Goal: Task Accomplishment & Management: Use online tool/utility

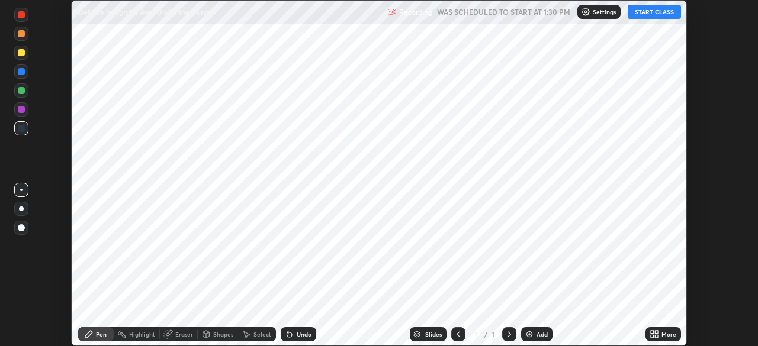
scroll to position [346, 757]
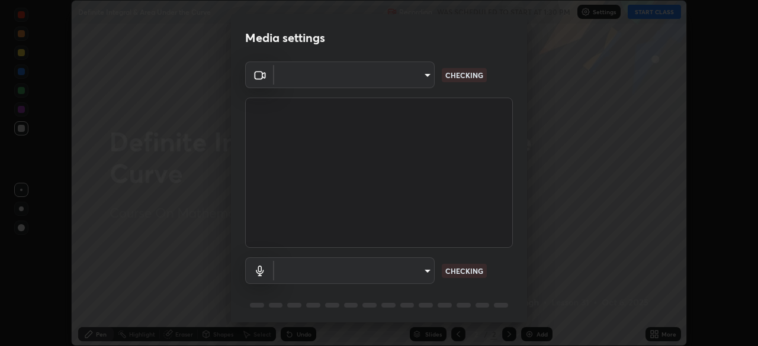
type input "b04d3f4aab0507a607fcb058103082b40897ea5b56942dd6fa8112f95d025699"
click at [425, 271] on body "Erase all Definite Integral & Area Under the Curve Recording WAS SCHEDULED TO S…" at bounding box center [379, 173] width 758 height 346
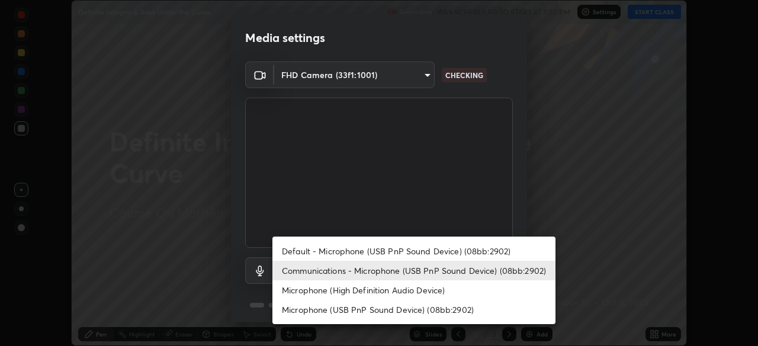
click at [438, 251] on li "Default - Microphone (USB PnP Sound Device) (08bb:2902)" at bounding box center [413, 252] width 283 height 20
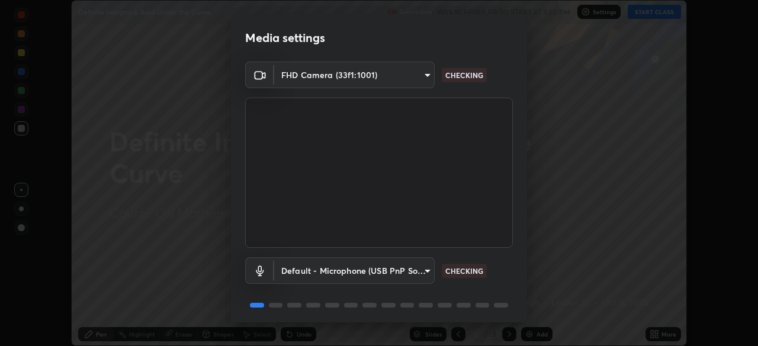
click at [425, 276] on body "Erase all Definite Integral & Area Under the Curve Recording WAS SCHEDULED TO S…" at bounding box center [379, 173] width 758 height 346
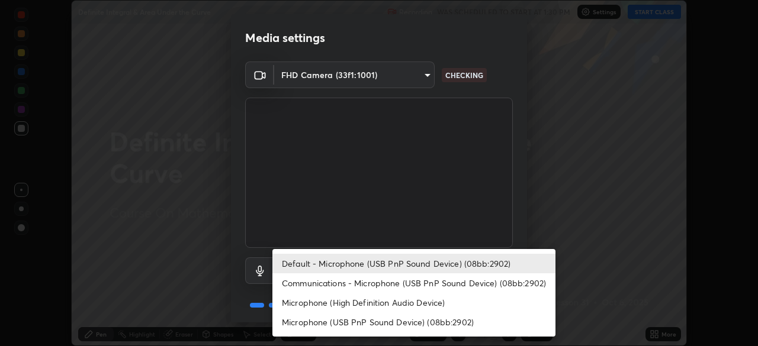
click at [435, 291] on li "Communications - Microphone (USB PnP Sound Device) (08bb:2902)" at bounding box center [413, 284] width 283 height 20
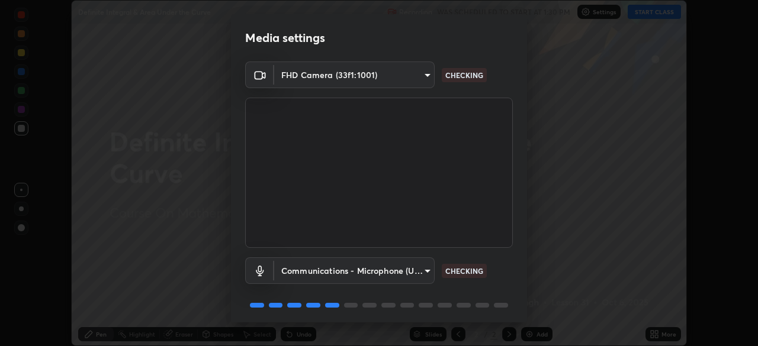
type input "communications"
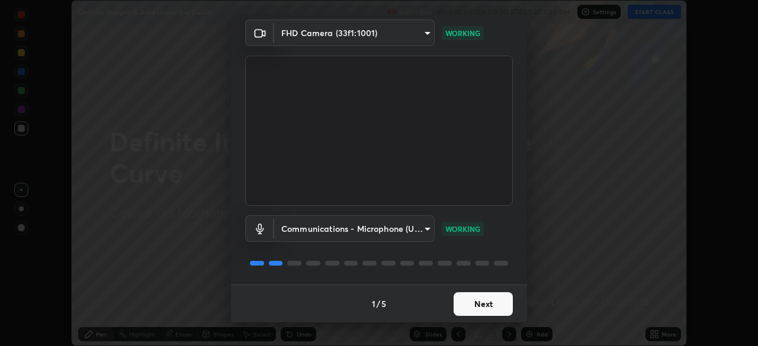
click at [497, 307] on button "Next" at bounding box center [483, 305] width 59 height 24
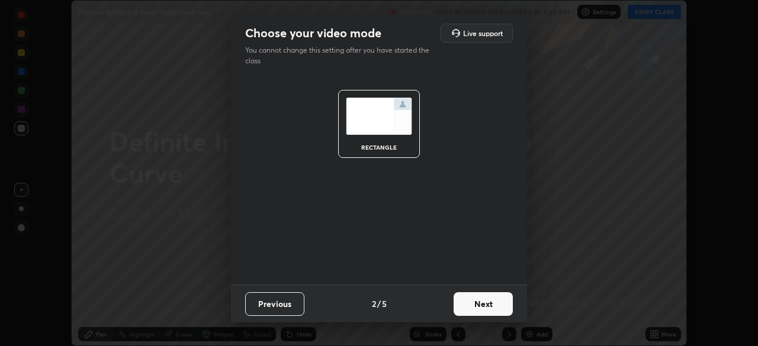
scroll to position [0, 0]
click at [497, 306] on button "Next" at bounding box center [483, 305] width 59 height 24
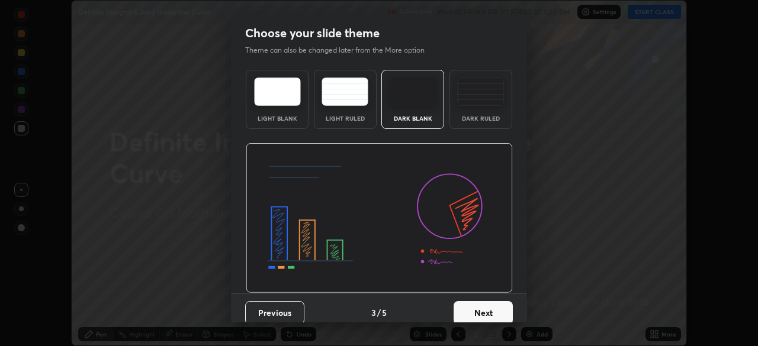
click at [497, 305] on button "Next" at bounding box center [483, 313] width 59 height 24
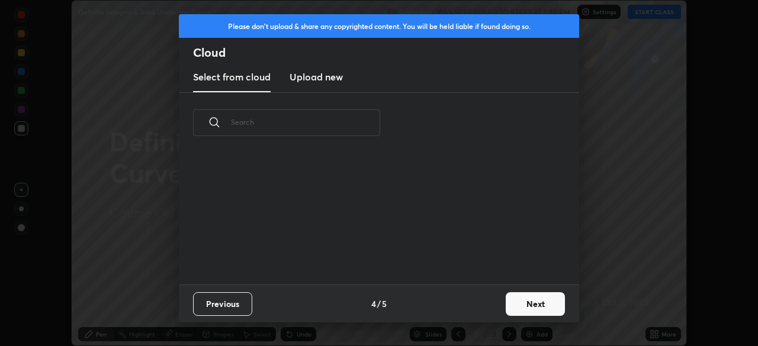
click at [508, 310] on button "Next" at bounding box center [535, 305] width 59 height 24
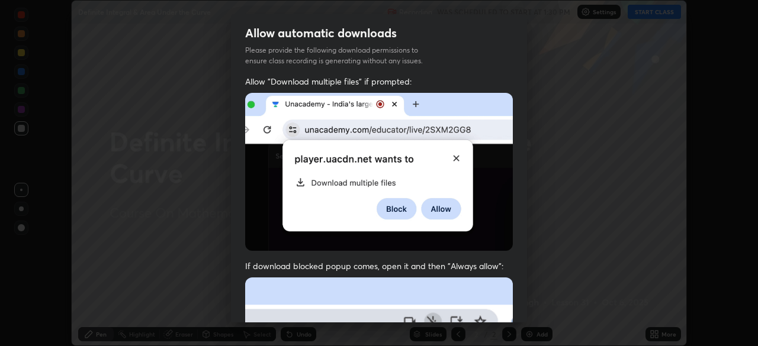
click at [516, 300] on div "Allow "Download multiple files" if prompted: If download blocked popup comes, o…" at bounding box center [379, 325] width 296 height 499
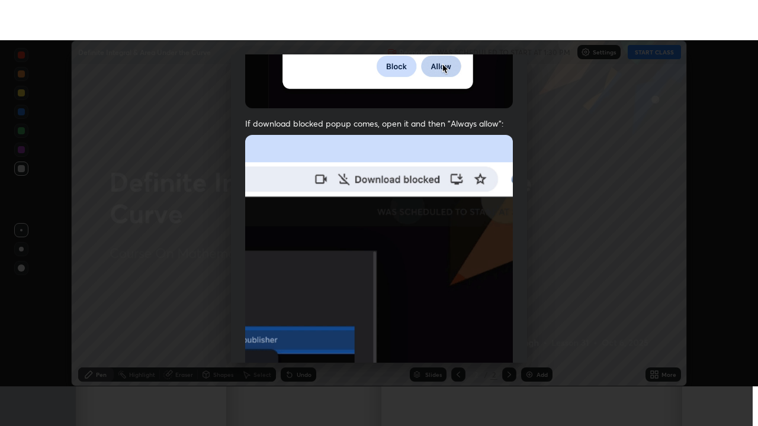
scroll to position [284, 0]
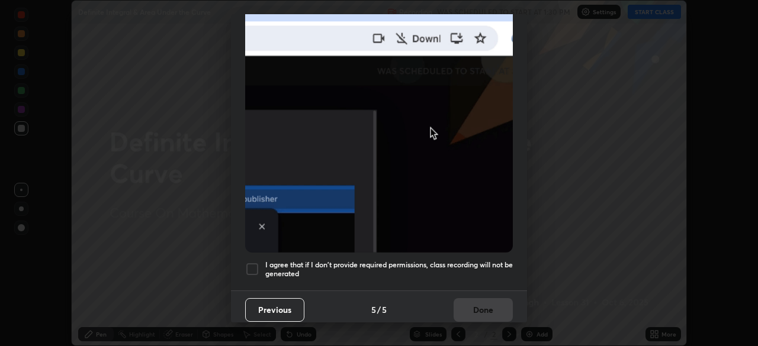
click at [253, 262] on div at bounding box center [252, 269] width 14 height 14
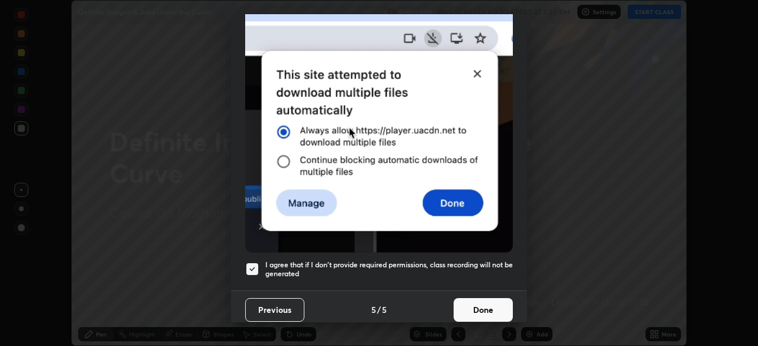
click at [487, 303] on button "Done" at bounding box center [483, 310] width 59 height 24
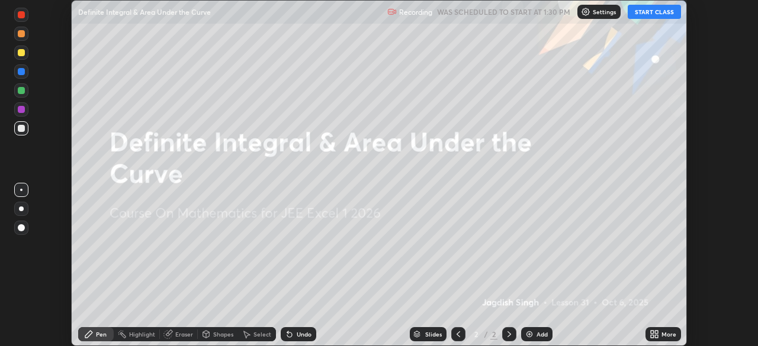
click at [654, 335] on icon at bounding box center [654, 334] width 9 height 9
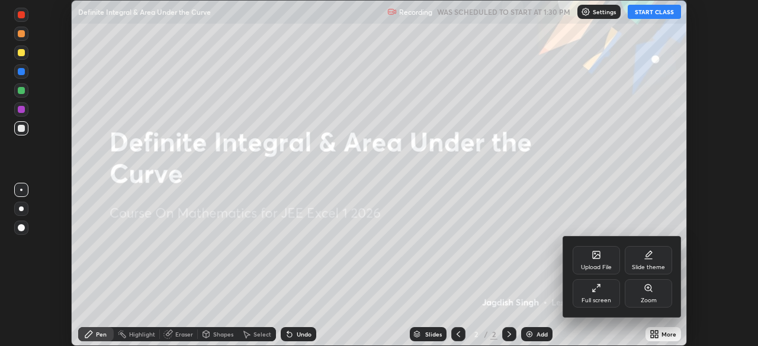
click at [607, 296] on div "Full screen" at bounding box center [596, 294] width 47 height 28
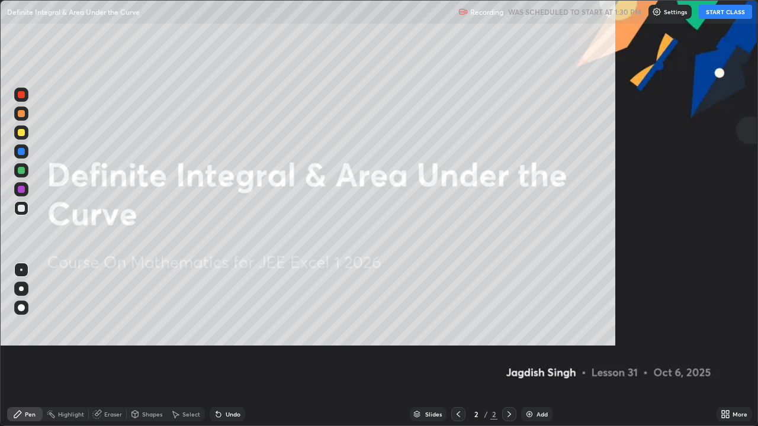
scroll to position [426, 758]
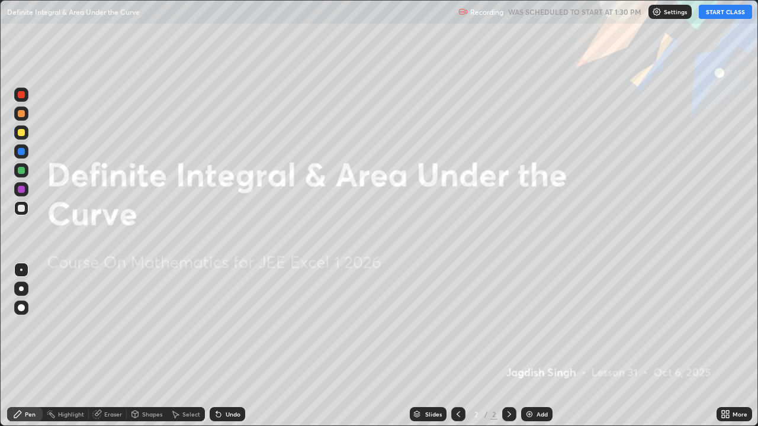
click at [720, 14] on button "START CLASS" at bounding box center [725, 12] width 53 height 14
click at [541, 346] on div "Add" at bounding box center [542, 415] width 11 height 6
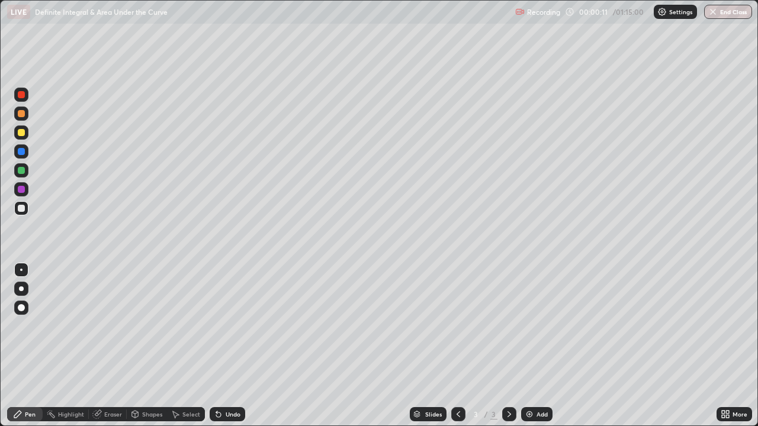
click at [24, 208] on div at bounding box center [21, 208] width 7 height 7
click at [24, 207] on div at bounding box center [21, 208] width 7 height 7
click at [20, 210] on div at bounding box center [21, 208] width 7 height 7
click at [21, 132] on div at bounding box center [21, 132] width 7 height 7
click at [102, 346] on div "Eraser" at bounding box center [108, 414] width 38 height 14
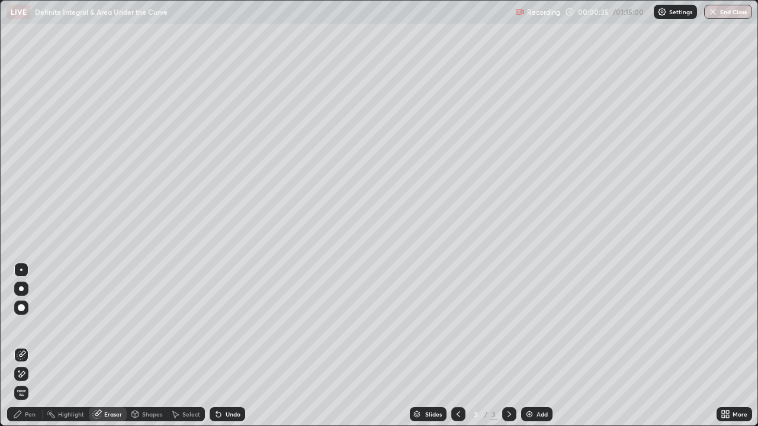
click at [30, 346] on div "Pen" at bounding box center [25, 414] width 36 height 14
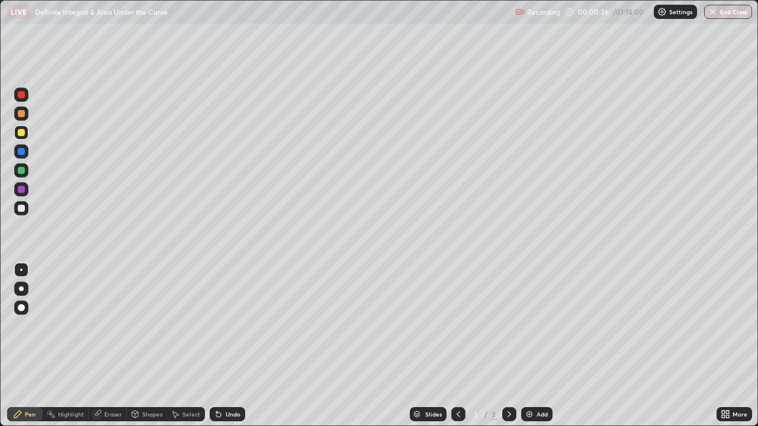
click at [24, 131] on div at bounding box center [21, 132] width 7 height 7
click at [23, 210] on div at bounding box center [21, 208] width 7 height 7
click at [19, 207] on div at bounding box center [21, 208] width 7 height 7
click at [21, 204] on div at bounding box center [21, 208] width 14 height 14
click at [21, 208] on div at bounding box center [21, 208] width 7 height 7
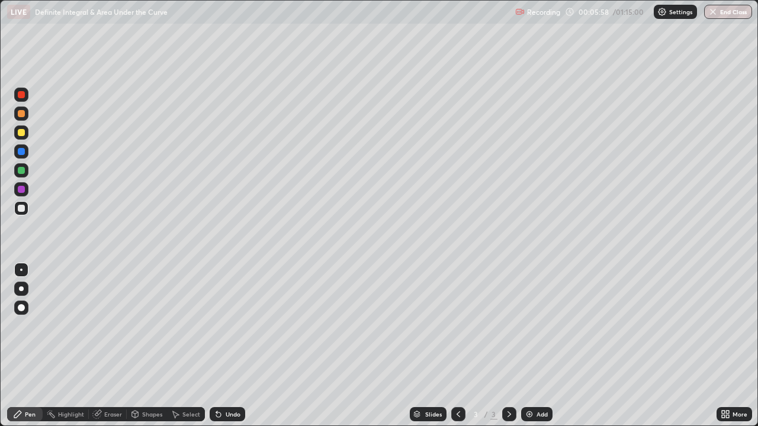
click at [22, 210] on div at bounding box center [21, 208] width 7 height 7
click at [20, 211] on div at bounding box center [21, 208] width 7 height 7
click at [116, 346] on div "Eraser" at bounding box center [113, 415] width 18 height 6
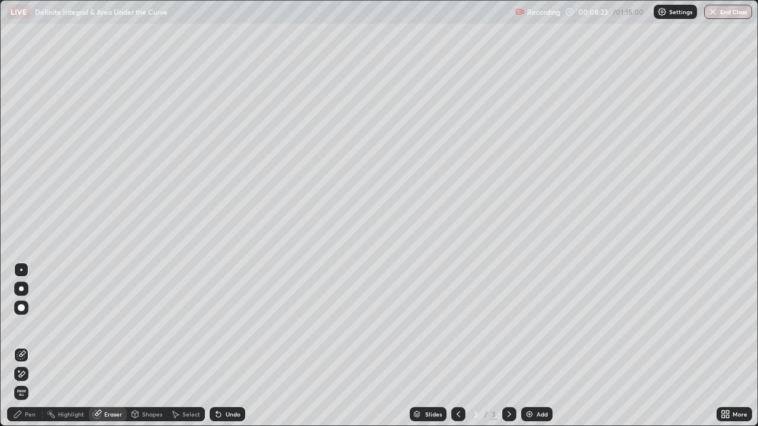
click at [30, 346] on div "Pen" at bounding box center [30, 415] width 11 height 6
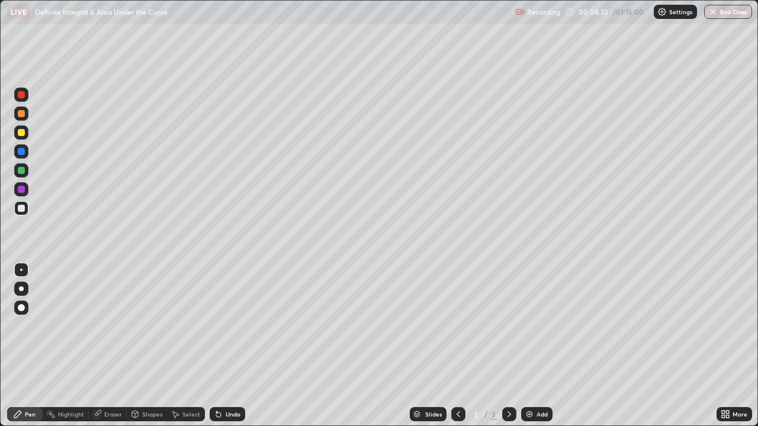
click at [21, 210] on div at bounding box center [21, 208] width 7 height 7
click at [20, 208] on div at bounding box center [21, 208] width 7 height 7
click at [522, 346] on div "Add" at bounding box center [536, 414] width 31 height 14
click at [21, 207] on div at bounding box center [21, 208] width 7 height 7
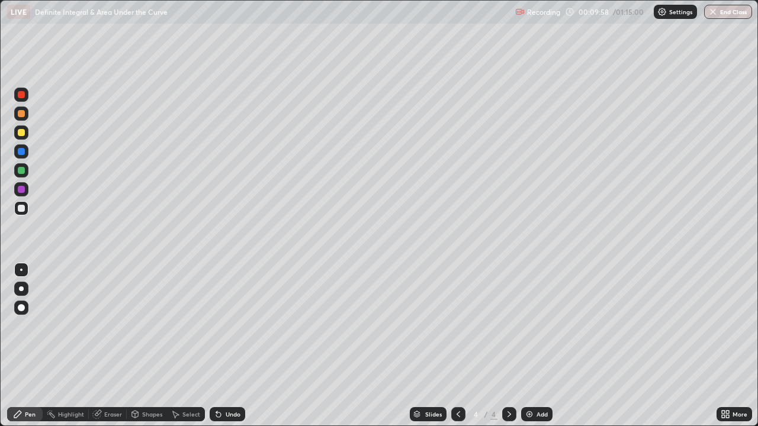
click at [102, 346] on div "Eraser" at bounding box center [108, 414] width 38 height 14
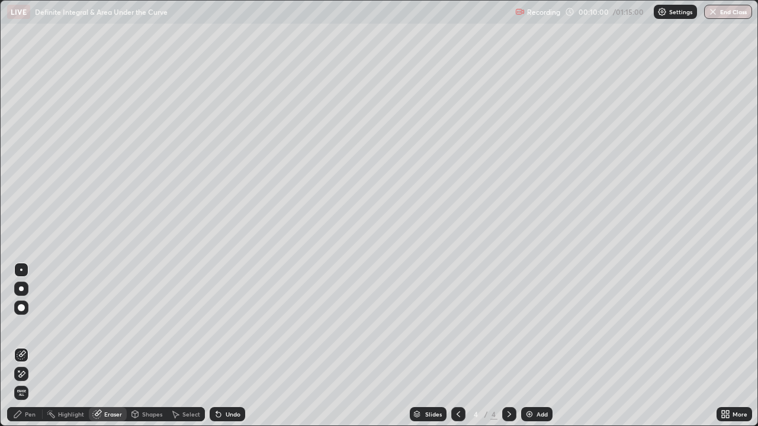
click at [32, 346] on div "Pen" at bounding box center [25, 414] width 36 height 14
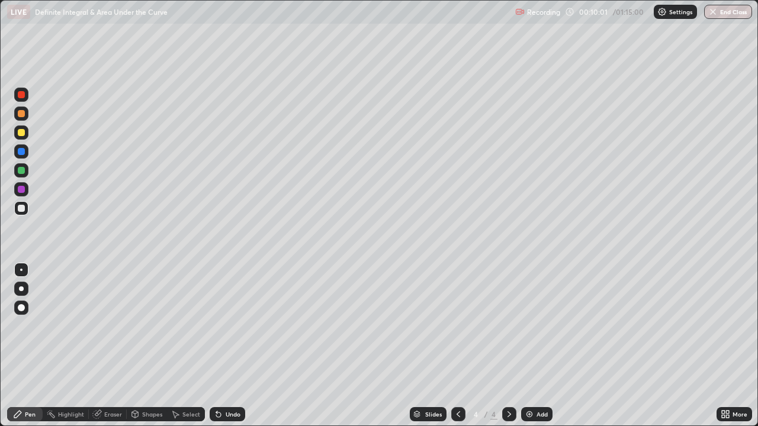
click at [21, 209] on div at bounding box center [21, 208] width 7 height 7
click at [109, 346] on div "Eraser" at bounding box center [108, 414] width 38 height 14
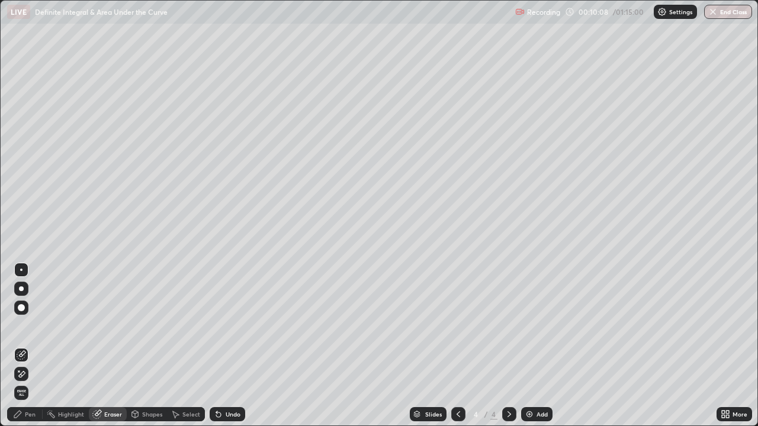
click at [34, 346] on div "Pen" at bounding box center [30, 415] width 11 height 6
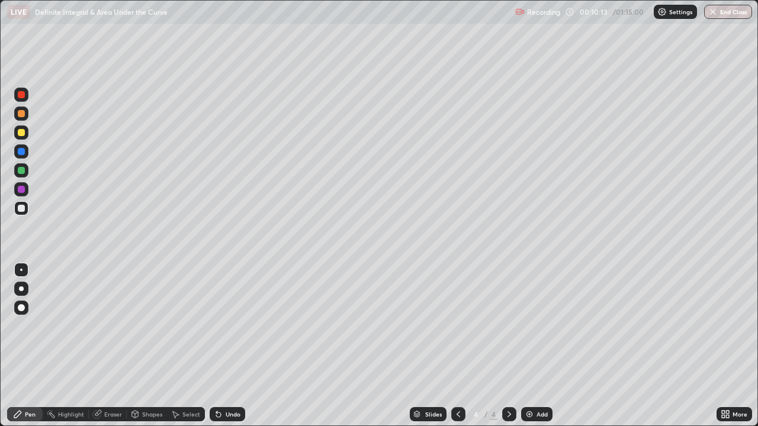
click at [457, 346] on icon at bounding box center [458, 414] width 9 height 9
click at [502, 346] on div at bounding box center [509, 414] width 14 height 14
click at [21, 133] on div at bounding box center [21, 132] width 7 height 7
click at [24, 207] on div at bounding box center [21, 208] width 7 height 7
click at [98, 346] on icon at bounding box center [96, 414] width 9 height 9
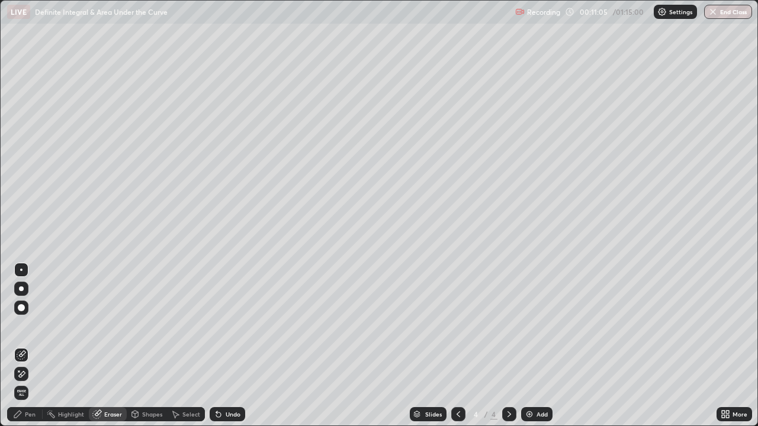
click at [34, 346] on div "Pen" at bounding box center [25, 414] width 36 height 14
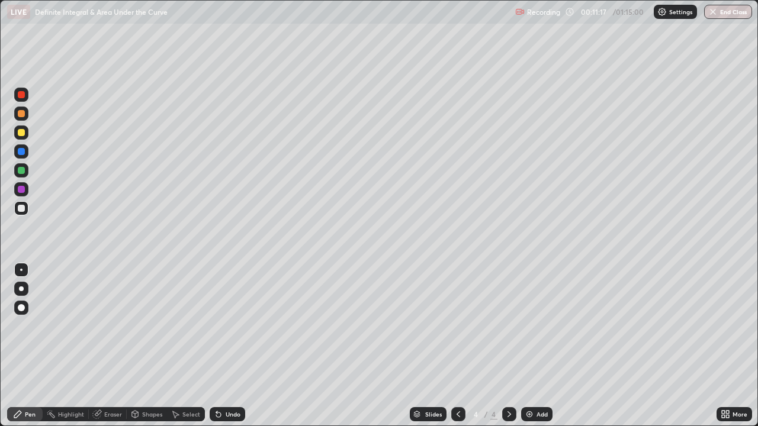
click at [102, 346] on div "Eraser" at bounding box center [108, 414] width 38 height 14
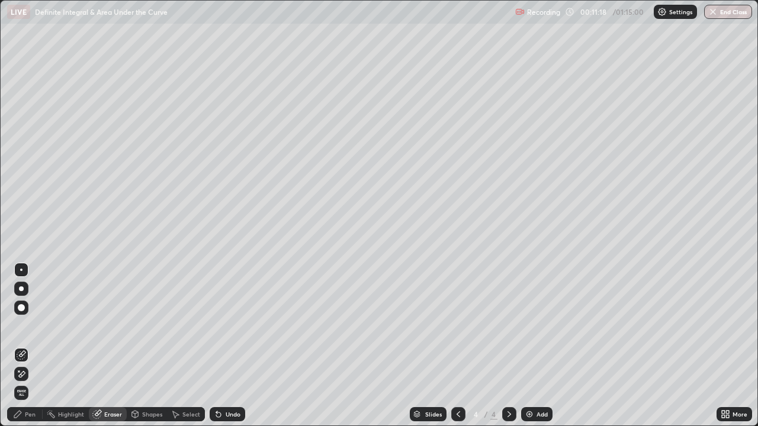
click at [33, 346] on div "Pen" at bounding box center [30, 415] width 11 height 6
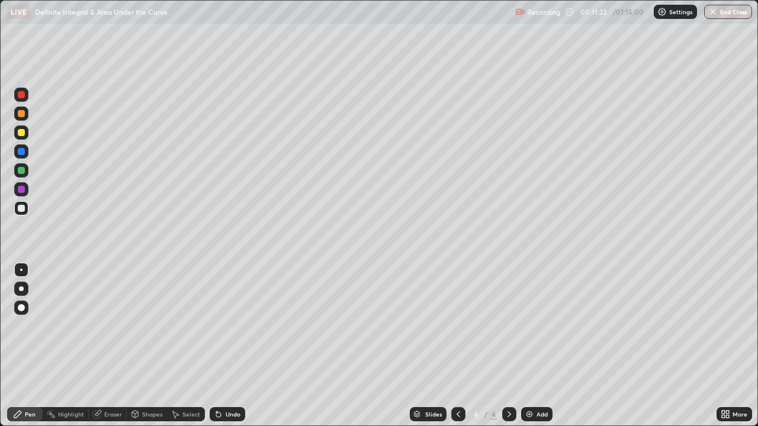
click at [25, 190] on div at bounding box center [21, 189] width 14 height 14
click at [24, 208] on div at bounding box center [21, 208] width 7 height 7
click at [118, 346] on div "Eraser" at bounding box center [113, 415] width 18 height 6
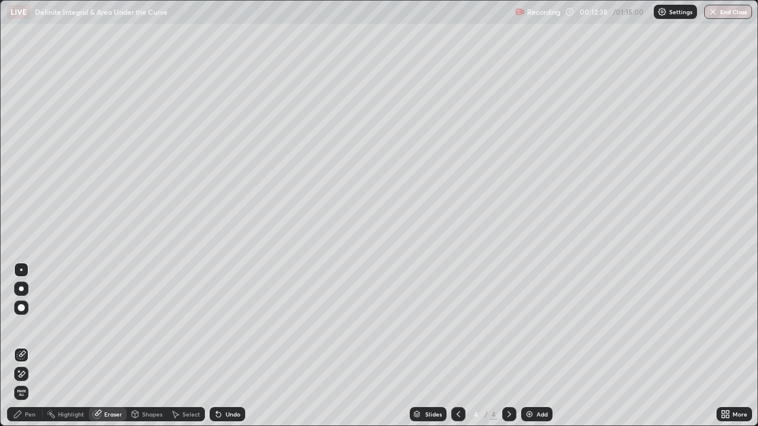
click at [34, 346] on div "Pen" at bounding box center [30, 415] width 11 height 6
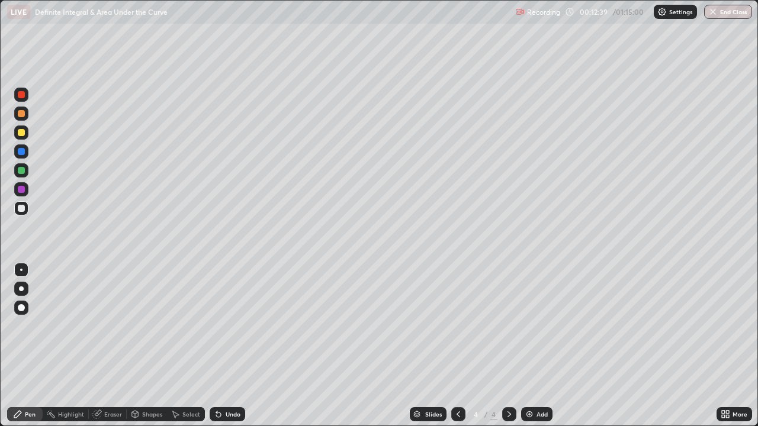
click at [25, 208] on div at bounding box center [21, 208] width 14 height 14
click at [540, 346] on div "Add" at bounding box center [536, 414] width 31 height 14
click at [22, 208] on div at bounding box center [21, 208] width 7 height 7
click at [23, 207] on div at bounding box center [21, 208] width 7 height 7
click at [20, 211] on div at bounding box center [21, 208] width 7 height 7
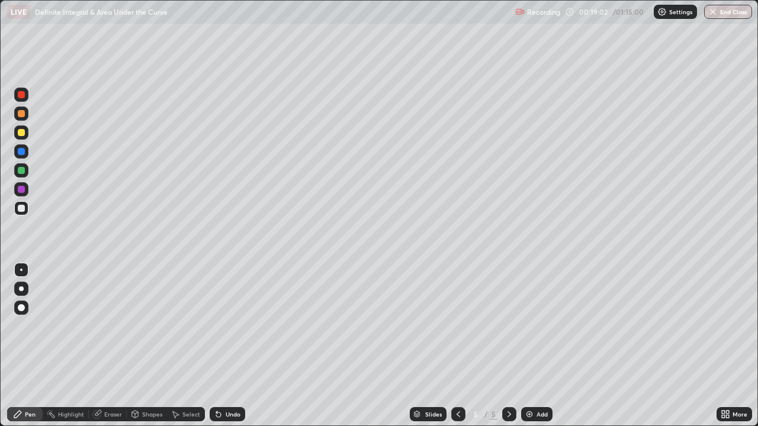
click at [19, 208] on div at bounding box center [21, 208] width 7 height 7
click at [102, 346] on div "Eraser" at bounding box center [108, 414] width 38 height 14
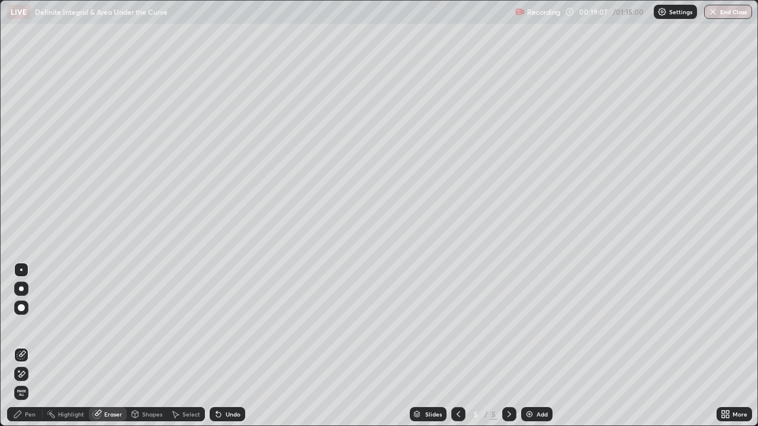
click at [34, 346] on div "Pen" at bounding box center [25, 414] width 36 height 14
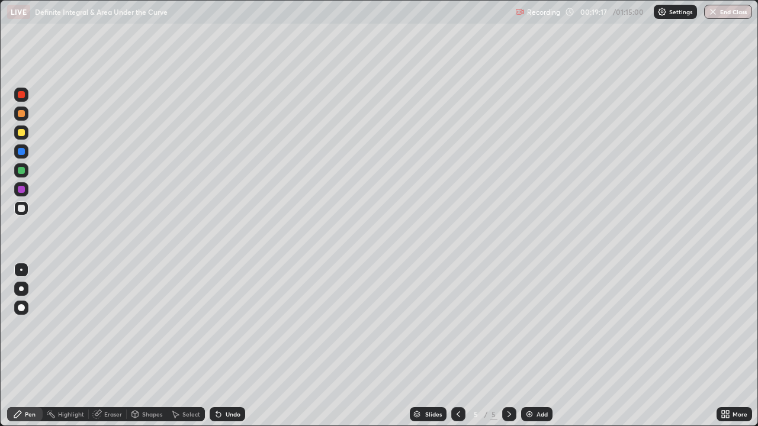
click at [22, 210] on div at bounding box center [21, 208] width 7 height 7
click at [21, 131] on div at bounding box center [21, 132] width 7 height 7
click at [20, 210] on div at bounding box center [21, 208] width 7 height 7
click at [16, 209] on div at bounding box center [21, 208] width 14 height 14
click at [19, 208] on div at bounding box center [21, 208] width 7 height 7
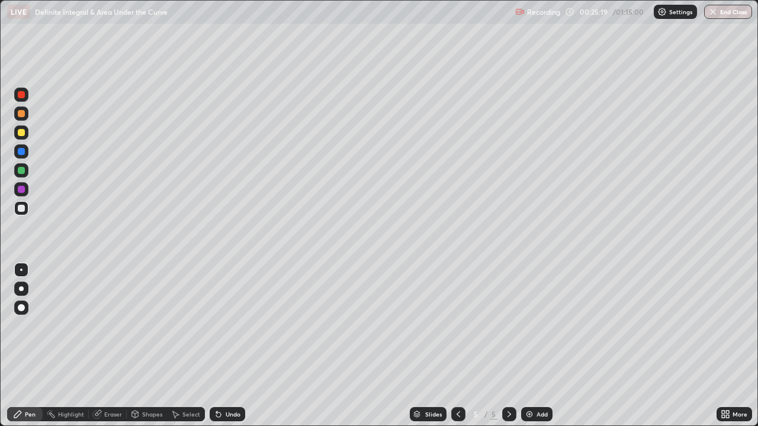
click at [24, 213] on div at bounding box center [21, 208] width 14 height 14
click at [22, 211] on div at bounding box center [21, 208] width 7 height 7
click at [22, 213] on div at bounding box center [21, 208] width 14 height 14
click at [24, 208] on div at bounding box center [21, 208] width 7 height 7
click at [115, 346] on div "Eraser" at bounding box center [108, 414] width 38 height 14
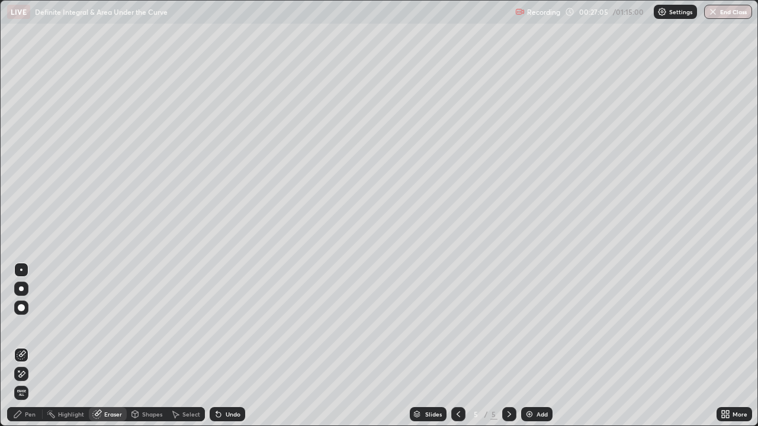
click at [28, 346] on div "Pen" at bounding box center [25, 414] width 36 height 14
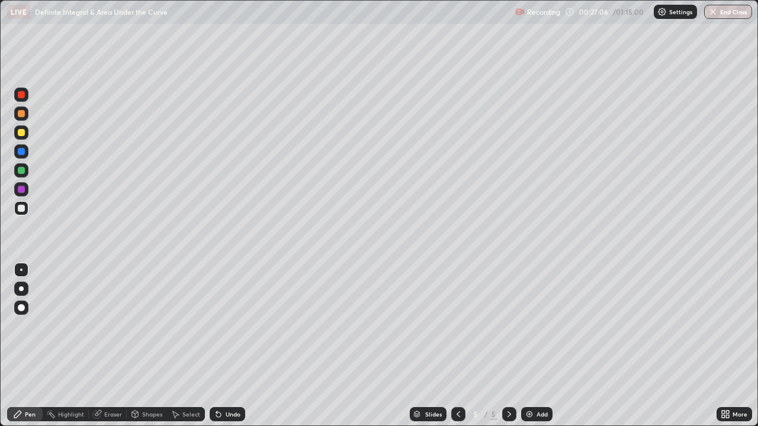
click at [20, 211] on div at bounding box center [21, 208] width 7 height 7
click at [23, 208] on div at bounding box center [21, 208] width 7 height 7
click at [20, 211] on div at bounding box center [21, 208] width 7 height 7
click at [521, 346] on div "Slides 5 / 5 Add" at bounding box center [480, 415] width 471 height 24
click at [528, 346] on img at bounding box center [529, 414] width 9 height 9
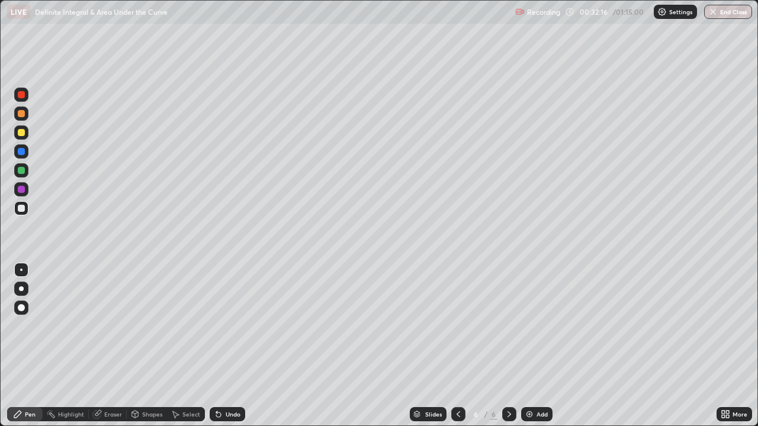
click at [24, 210] on div at bounding box center [21, 208] width 7 height 7
click at [22, 132] on div at bounding box center [21, 132] width 7 height 7
click at [18, 208] on div at bounding box center [21, 208] width 7 height 7
click at [24, 167] on div at bounding box center [21, 170] width 14 height 14
click at [26, 208] on div at bounding box center [21, 208] width 14 height 14
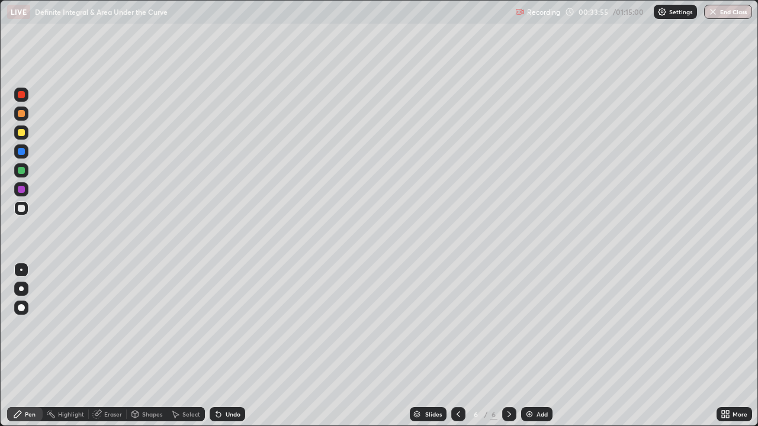
click at [115, 346] on div "Eraser" at bounding box center [113, 415] width 18 height 6
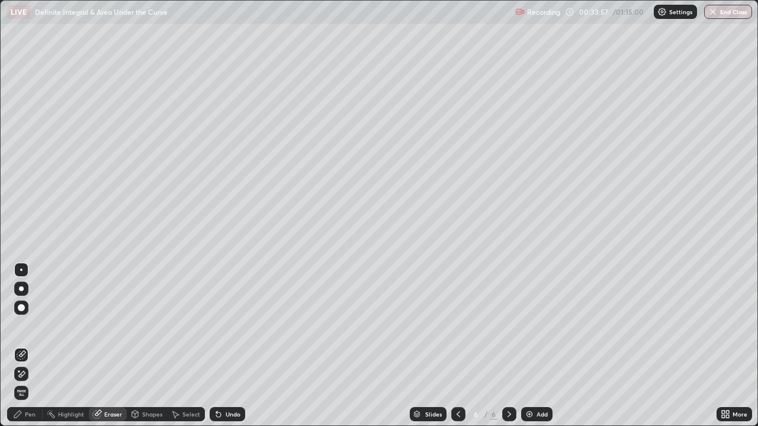
click at [33, 346] on div "Pen" at bounding box center [30, 415] width 11 height 6
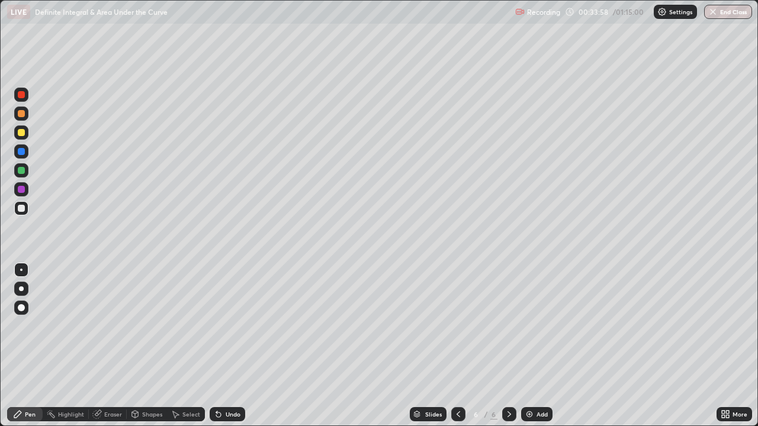
click at [27, 214] on div at bounding box center [21, 208] width 14 height 14
click at [114, 346] on div "Eraser" at bounding box center [113, 415] width 18 height 6
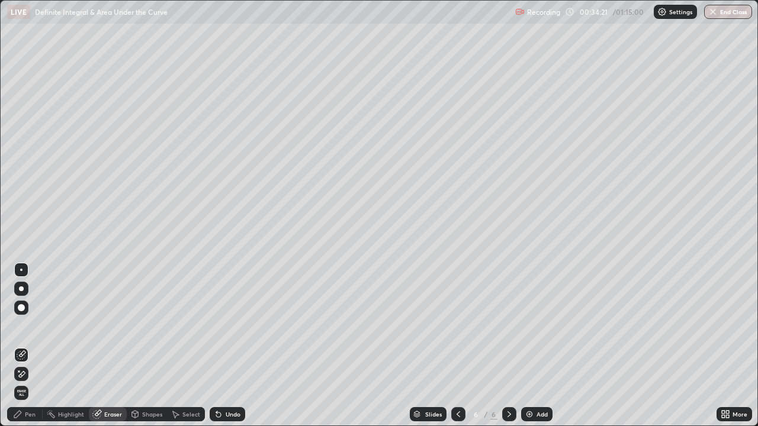
click at [36, 346] on div "Pen" at bounding box center [25, 414] width 36 height 14
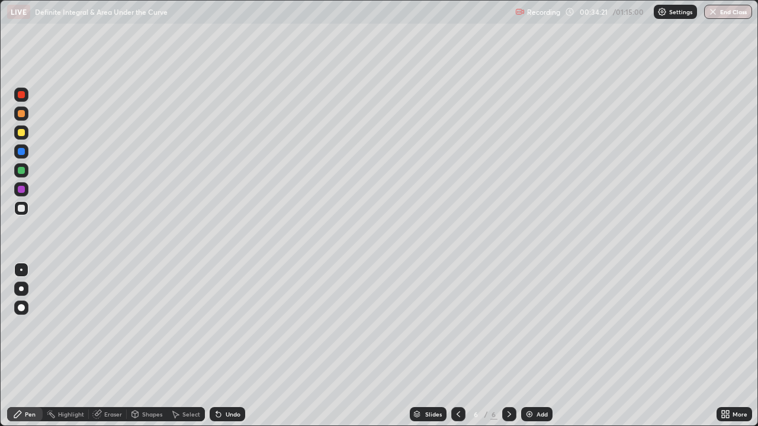
click at [25, 210] on div at bounding box center [21, 208] width 14 height 14
click at [21, 209] on div at bounding box center [21, 208] width 7 height 7
click at [429, 346] on div "Slides" at bounding box center [433, 415] width 17 height 6
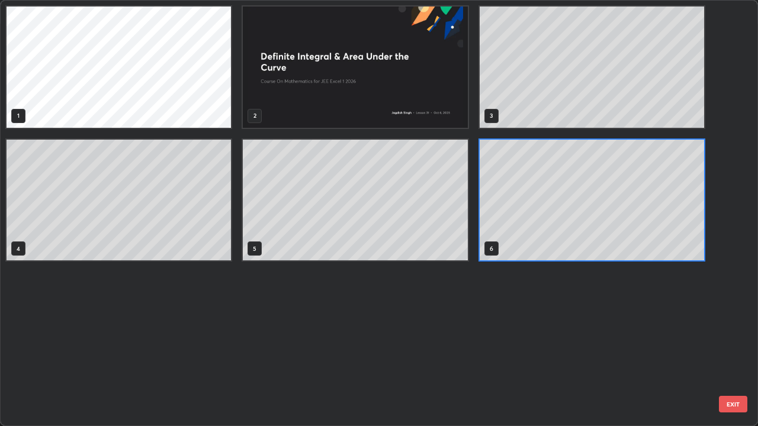
scroll to position [422, 751]
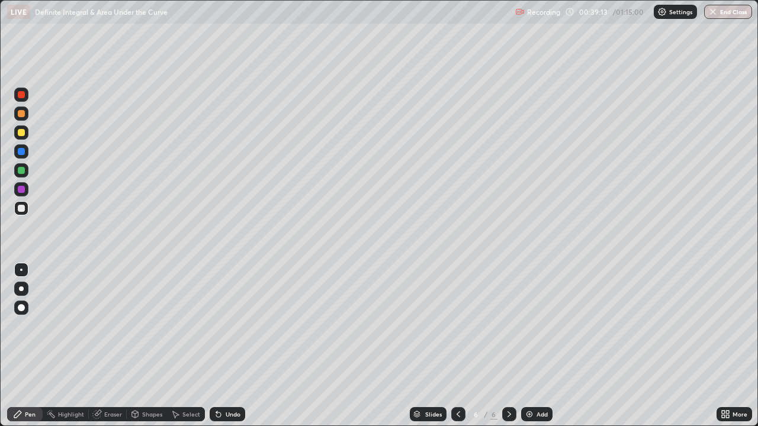
click at [542, 346] on div "Add" at bounding box center [542, 415] width 11 height 6
click at [26, 131] on div at bounding box center [21, 133] width 14 height 14
click at [0, 210] on div "Setting up your live class" at bounding box center [379, 213] width 758 height 426
click at [21, 210] on div at bounding box center [21, 208] width 7 height 7
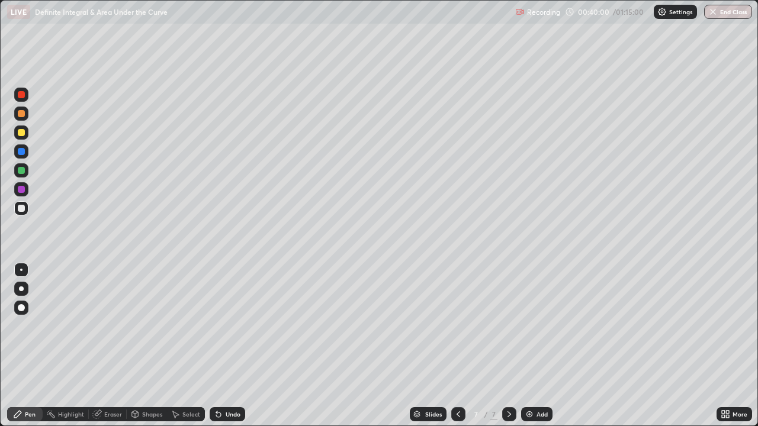
click at [18, 211] on div at bounding box center [21, 208] width 7 height 7
click at [115, 346] on div "Eraser" at bounding box center [108, 414] width 38 height 14
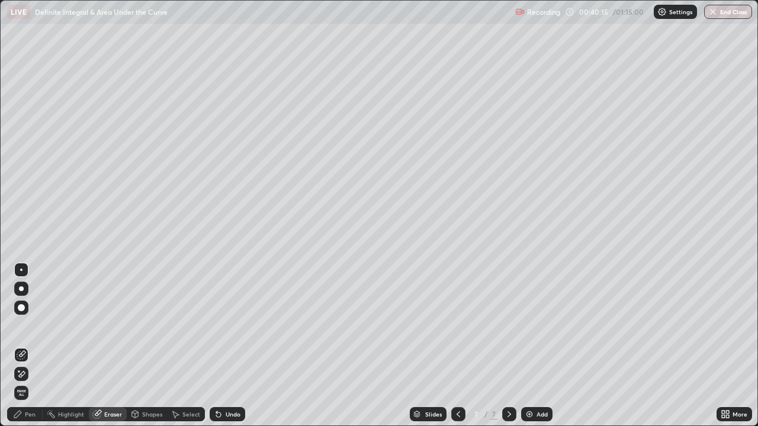
click at [31, 346] on div "Pen" at bounding box center [30, 415] width 11 height 6
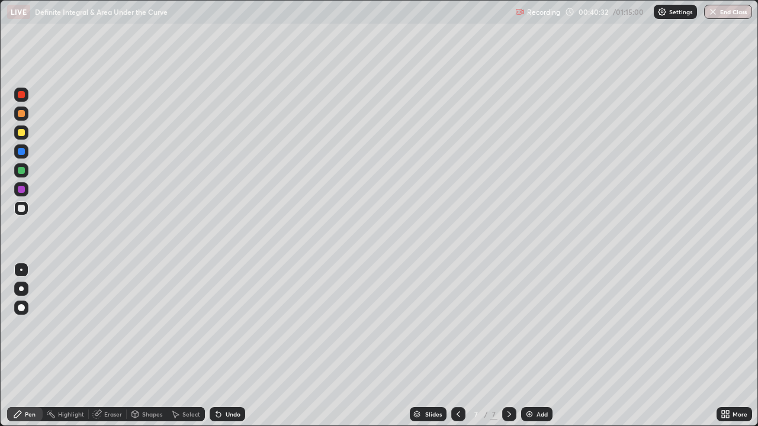
click at [22, 171] on div at bounding box center [21, 170] width 7 height 7
click at [21, 207] on div at bounding box center [21, 208] width 7 height 7
click at [99, 346] on div "Eraser" at bounding box center [108, 414] width 38 height 14
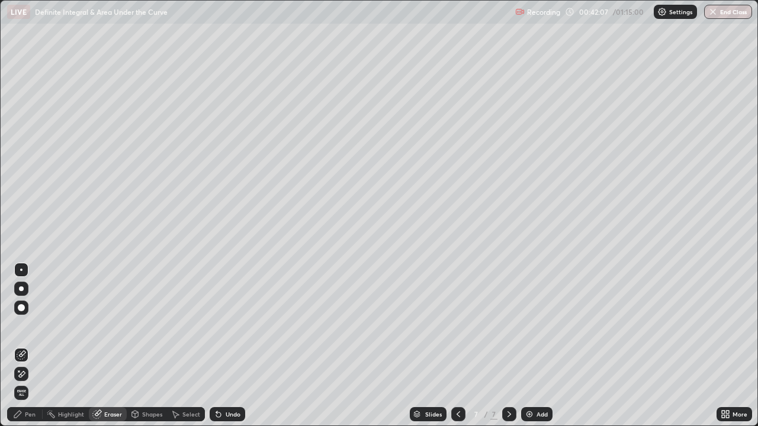
click at [27, 346] on div "Pen" at bounding box center [25, 414] width 36 height 14
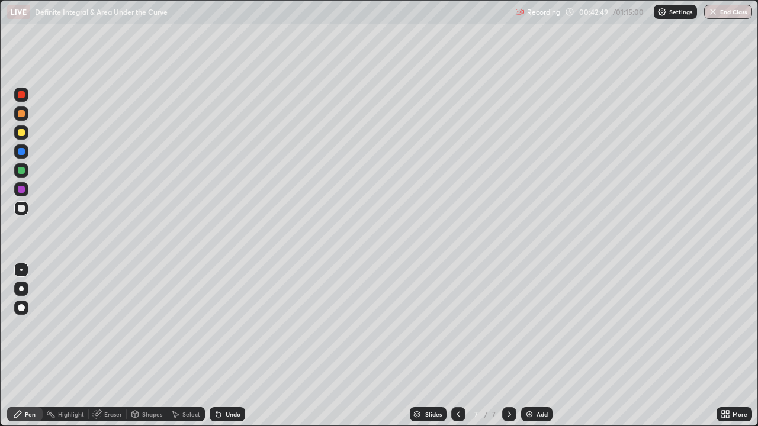
click at [22, 133] on div at bounding box center [21, 132] width 7 height 7
click at [27, 211] on div at bounding box center [21, 208] width 14 height 14
click at [110, 346] on div "Eraser" at bounding box center [113, 415] width 18 height 6
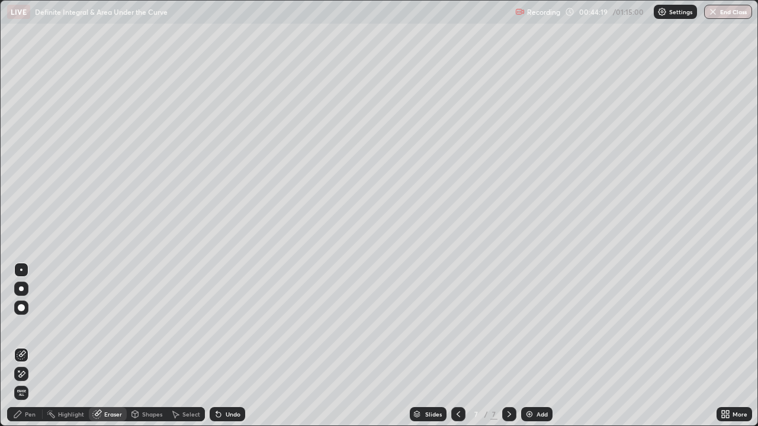
click at [33, 346] on div "Pen" at bounding box center [30, 415] width 11 height 6
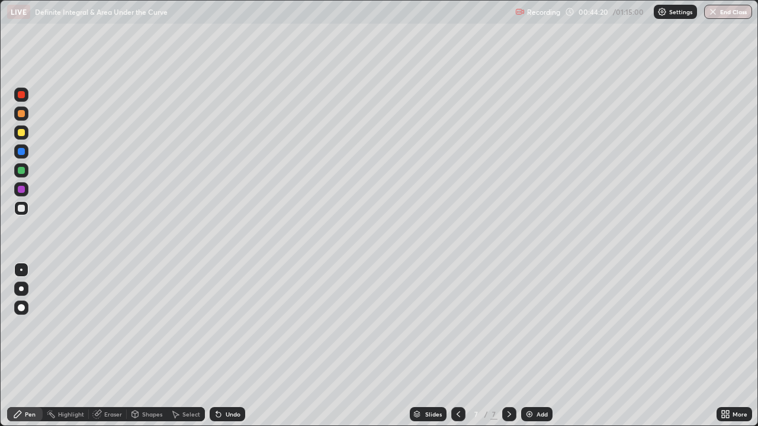
click at [21, 207] on div at bounding box center [21, 208] width 7 height 7
click at [115, 346] on div "Eraser" at bounding box center [113, 415] width 18 height 6
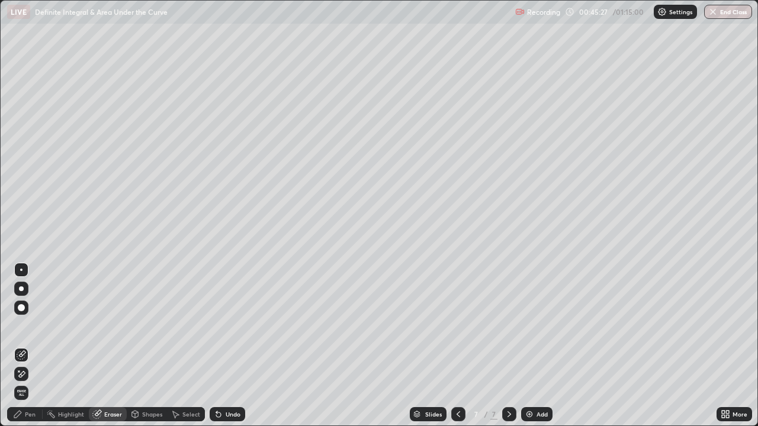
click at [30, 346] on div "Pen" at bounding box center [30, 415] width 11 height 6
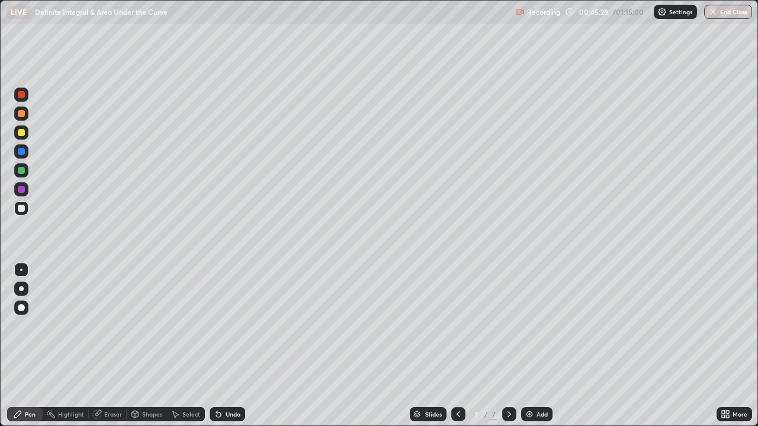
click at [24, 210] on div at bounding box center [21, 208] width 7 height 7
click at [116, 346] on div "Eraser" at bounding box center [113, 415] width 18 height 6
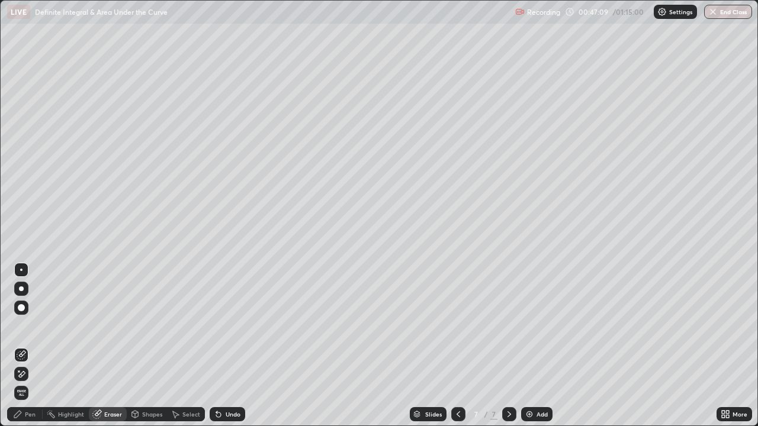
click at [36, 346] on div "Pen" at bounding box center [25, 414] width 36 height 14
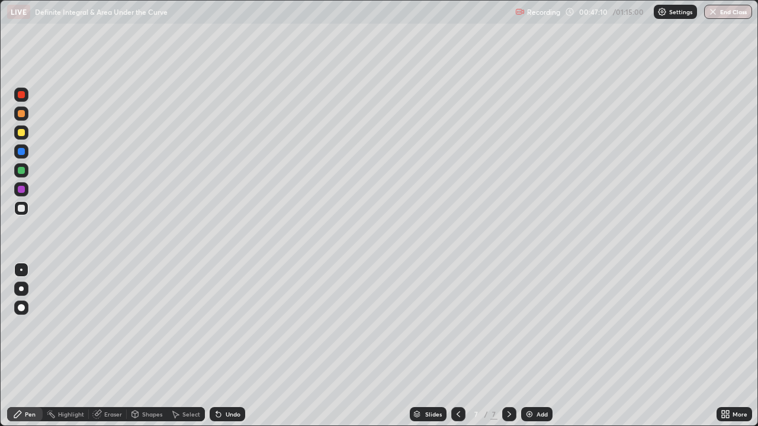
click at [26, 172] on div at bounding box center [21, 170] width 14 height 14
click at [20, 213] on div at bounding box center [21, 208] width 14 height 14
click at [19, 210] on div at bounding box center [21, 208] width 7 height 7
click at [521, 346] on div "Add" at bounding box center [536, 414] width 31 height 14
click at [528, 346] on img at bounding box center [529, 414] width 9 height 9
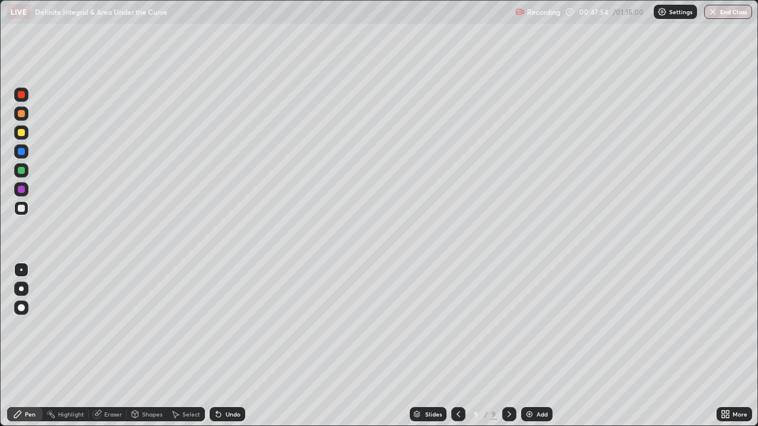
click at [27, 213] on div at bounding box center [21, 208] width 14 height 14
click at [528, 346] on img at bounding box center [529, 414] width 9 height 9
click at [22, 211] on div at bounding box center [21, 208] width 7 height 7
click at [21, 210] on div at bounding box center [21, 208] width 7 height 7
click at [21, 209] on div at bounding box center [21, 208] width 7 height 7
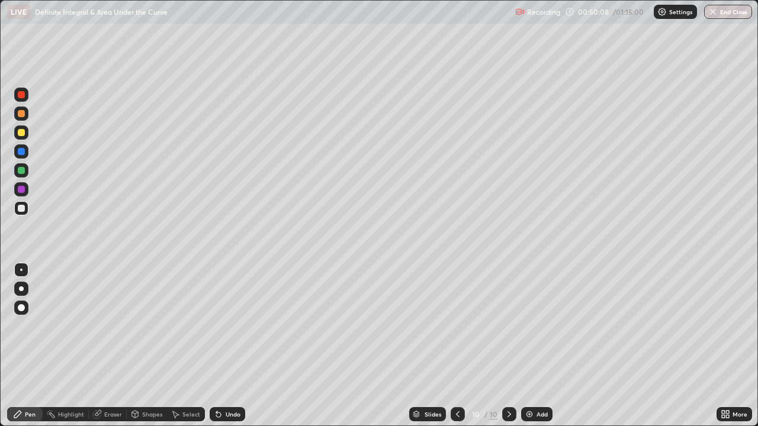
click at [106, 346] on div "Eraser" at bounding box center [108, 414] width 38 height 14
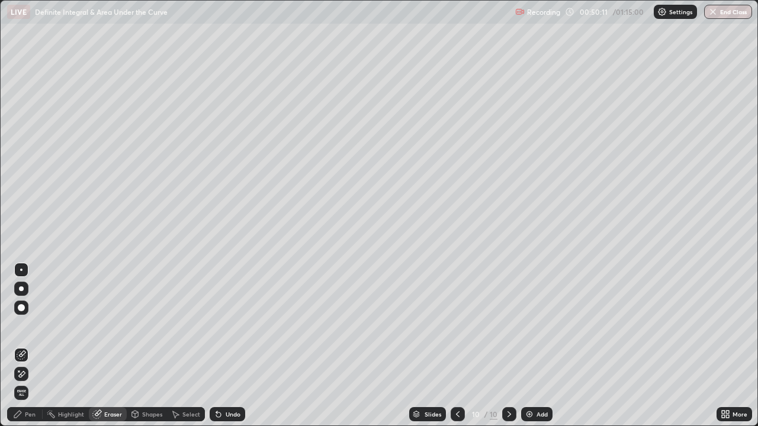
click at [27, 346] on div "Pen" at bounding box center [30, 415] width 11 height 6
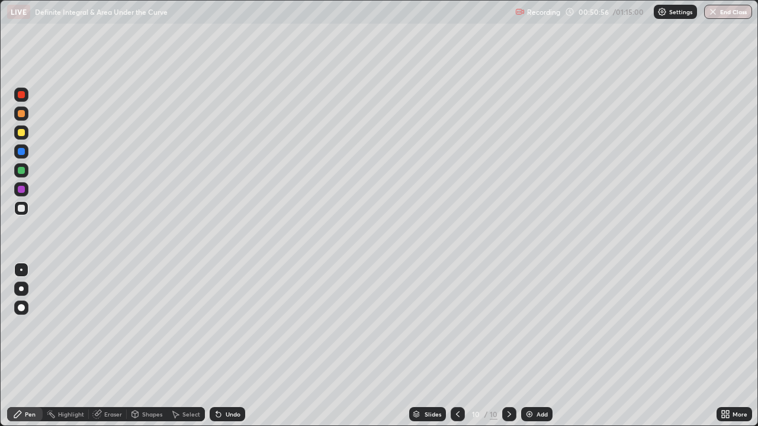
click at [27, 168] on div at bounding box center [21, 170] width 14 height 14
click at [23, 188] on div at bounding box center [21, 189] width 7 height 7
click at [26, 211] on div at bounding box center [21, 208] width 14 height 14
click at [23, 167] on div at bounding box center [21, 170] width 7 height 7
click at [21, 151] on div at bounding box center [21, 151] width 7 height 7
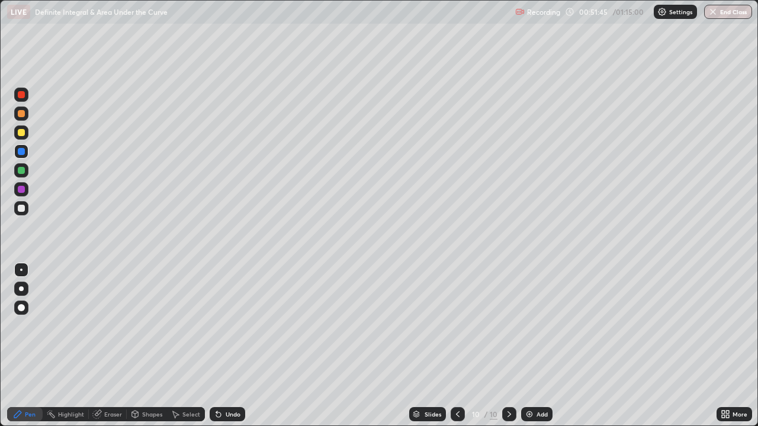
click at [21, 209] on div at bounding box center [21, 208] width 7 height 7
click at [24, 115] on div at bounding box center [21, 113] width 7 height 7
click at [21, 206] on div at bounding box center [21, 208] width 7 height 7
click at [18, 97] on div at bounding box center [21, 94] width 7 height 7
click at [27, 210] on div at bounding box center [21, 208] width 14 height 14
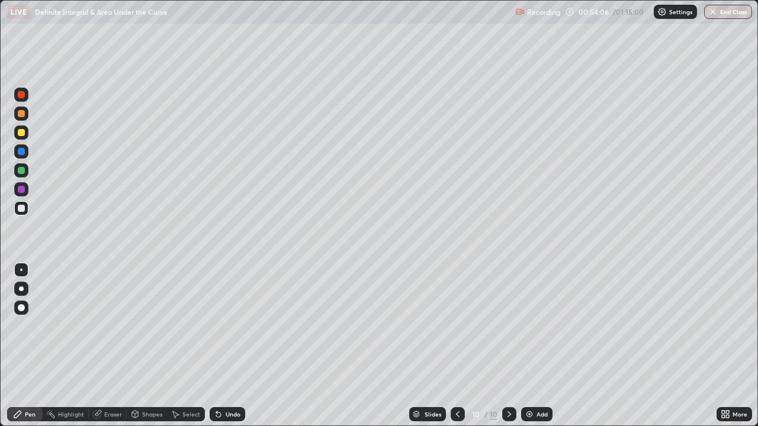
click at [120, 346] on div "Eraser" at bounding box center [113, 415] width 18 height 6
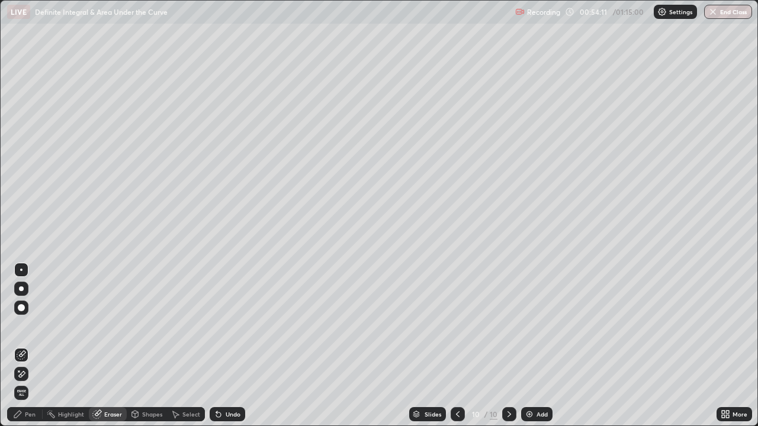
click at [31, 346] on div "Pen" at bounding box center [30, 415] width 11 height 6
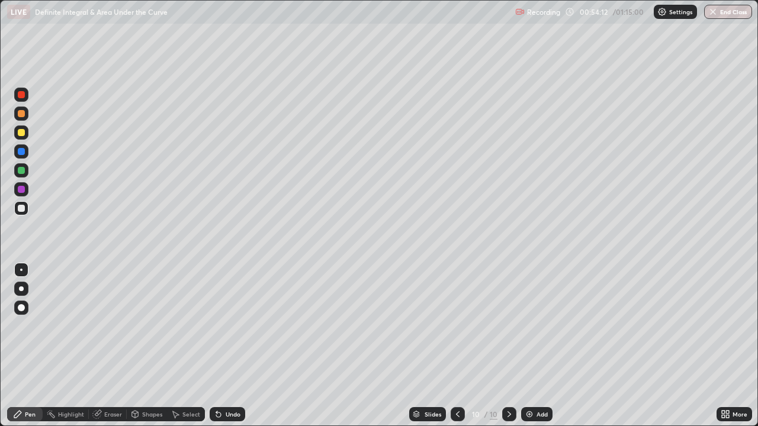
click at [24, 153] on div at bounding box center [21, 151] width 7 height 7
click at [22, 208] on div at bounding box center [21, 208] width 7 height 7
click at [24, 210] on div at bounding box center [21, 208] width 7 height 7
click at [23, 210] on div at bounding box center [21, 208] width 7 height 7
click at [525, 346] on img at bounding box center [529, 414] width 9 height 9
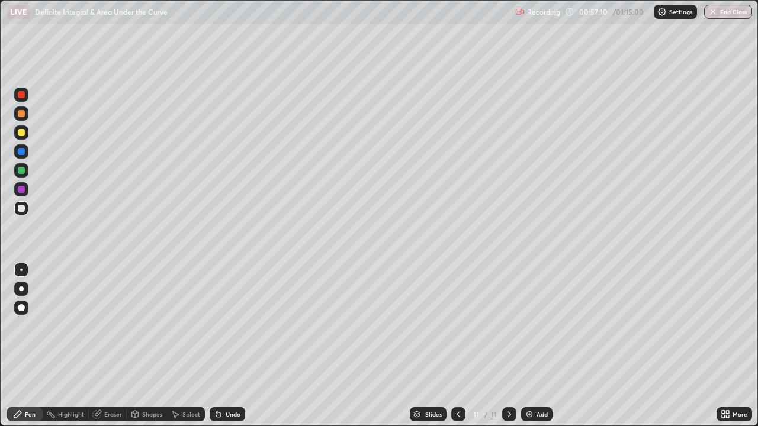
click at [24, 210] on div at bounding box center [21, 208] width 7 height 7
click at [114, 346] on div "Eraser" at bounding box center [108, 414] width 38 height 14
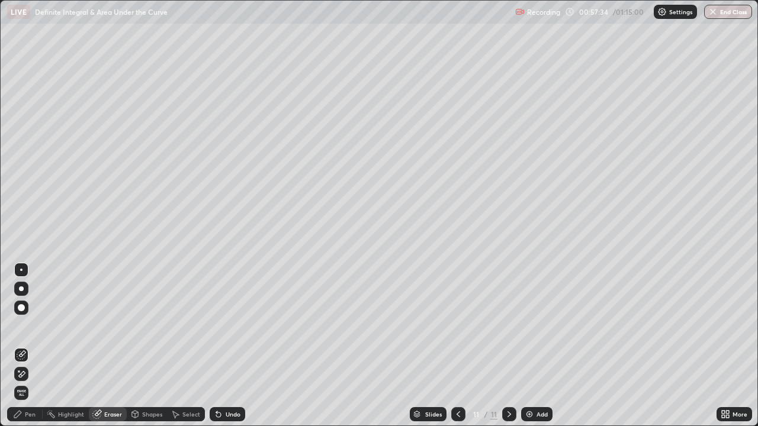
click at [31, 346] on div "Pen" at bounding box center [30, 415] width 11 height 6
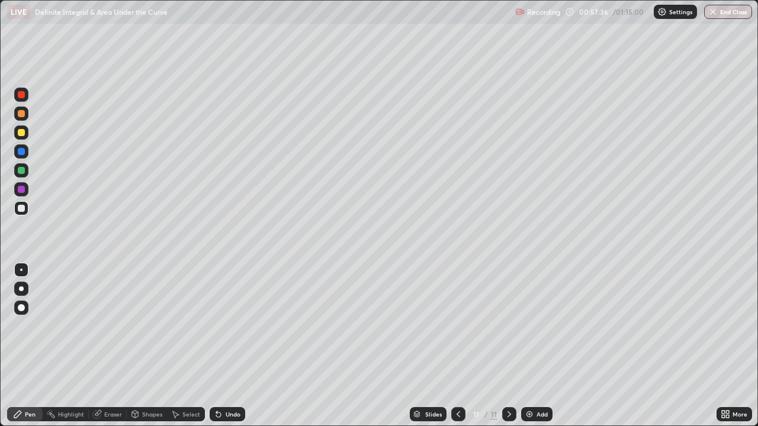
click at [23, 169] on div at bounding box center [21, 170] width 7 height 7
click at [452, 346] on div at bounding box center [458, 414] width 14 height 14
click at [508, 346] on icon at bounding box center [509, 414] width 9 height 9
click at [28, 190] on div at bounding box center [21, 189] width 14 height 14
click at [22, 208] on div at bounding box center [21, 208] width 7 height 7
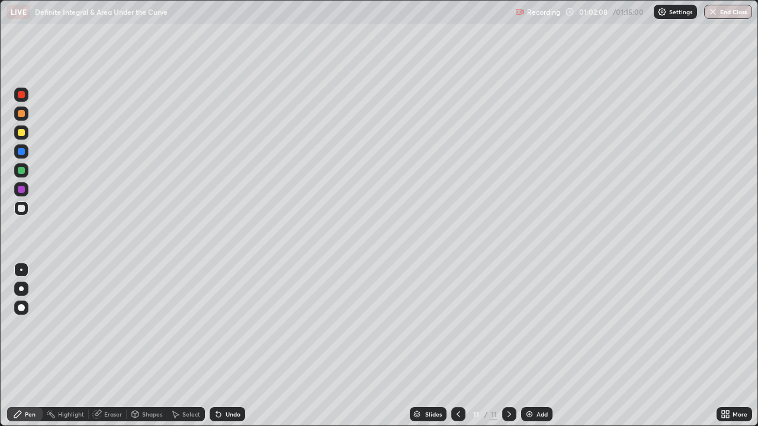
click at [530, 346] on div "Add" at bounding box center [536, 414] width 31 height 14
click at [21, 209] on div at bounding box center [21, 208] width 7 height 7
click at [22, 114] on div at bounding box center [21, 113] width 7 height 7
click at [22, 169] on div at bounding box center [21, 170] width 7 height 7
click at [22, 204] on div at bounding box center [21, 208] width 14 height 14
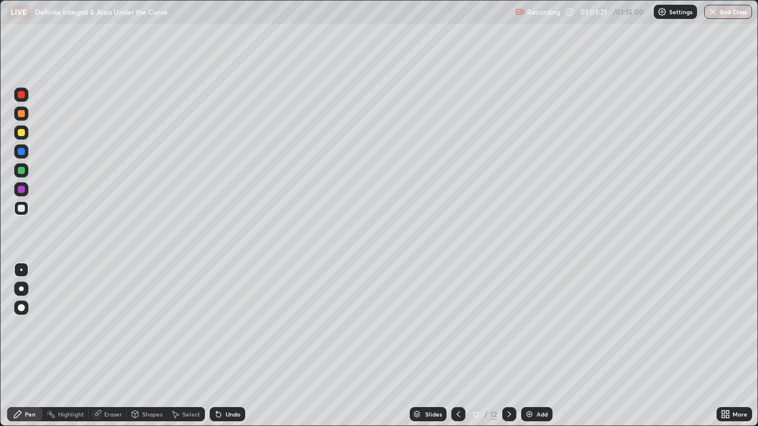
click at [22, 209] on div at bounding box center [21, 208] width 7 height 7
click at [19, 207] on div at bounding box center [21, 208] width 7 height 7
click at [23, 171] on div at bounding box center [21, 170] width 7 height 7
click at [23, 94] on div at bounding box center [21, 94] width 7 height 7
click at [19, 206] on div at bounding box center [21, 208] width 7 height 7
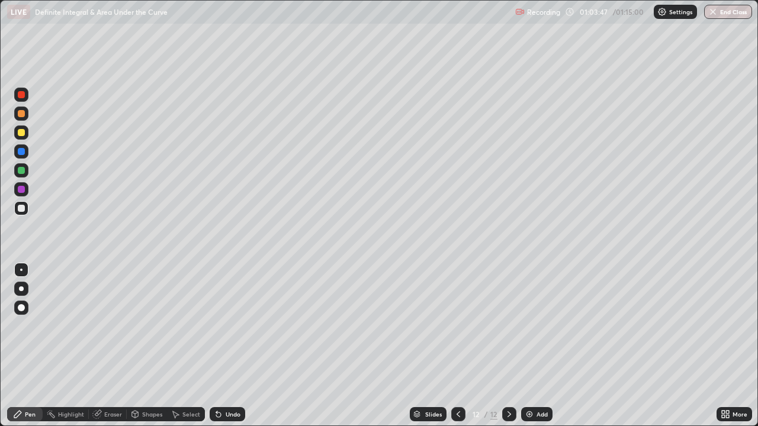
click at [21, 150] on div at bounding box center [21, 151] width 7 height 7
click at [27, 211] on div at bounding box center [21, 208] width 14 height 14
click at [27, 97] on div at bounding box center [21, 95] width 14 height 14
click at [22, 114] on div at bounding box center [21, 113] width 7 height 7
click at [24, 139] on div at bounding box center [21, 133] width 14 height 14
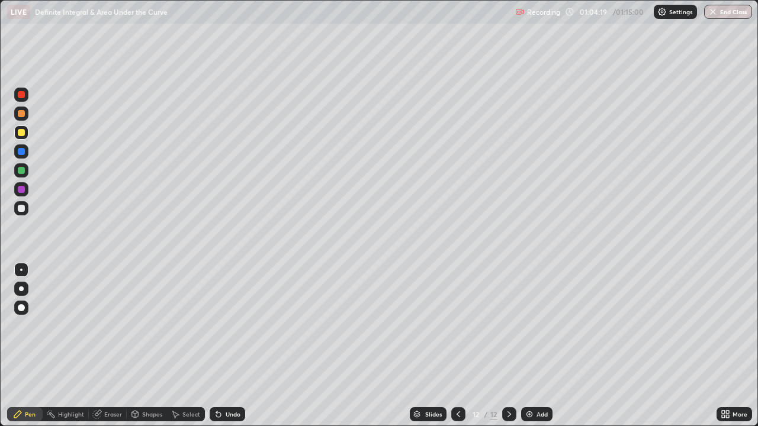
click at [25, 210] on div at bounding box center [21, 208] width 14 height 14
click at [109, 346] on div "Eraser" at bounding box center [113, 415] width 18 height 6
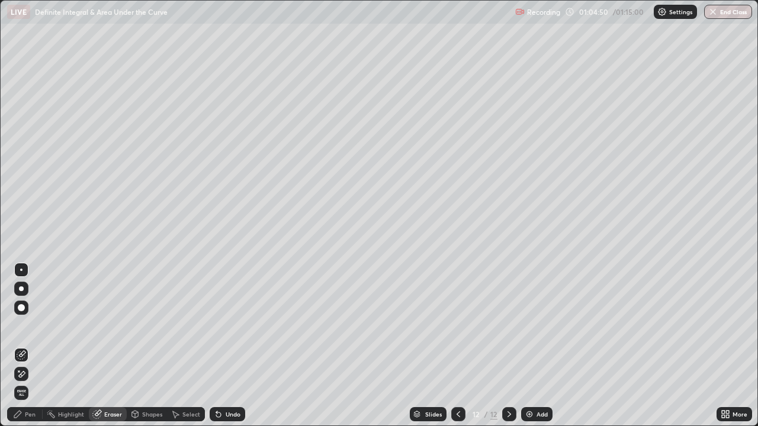
click at [34, 346] on div "Pen" at bounding box center [25, 414] width 36 height 14
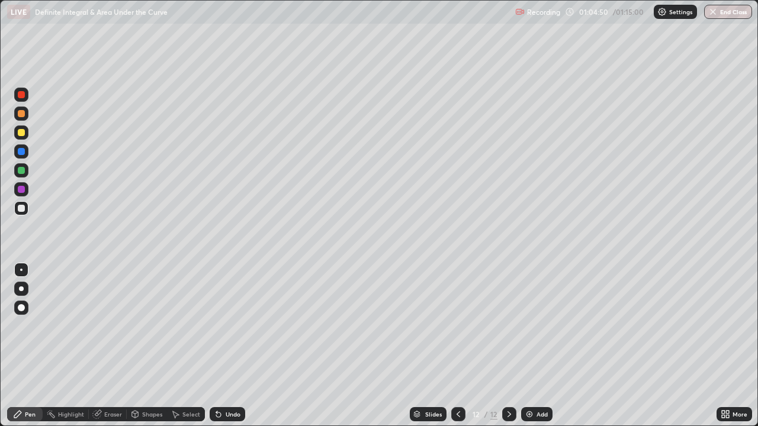
click at [28, 204] on div at bounding box center [21, 208] width 14 height 14
click at [113, 346] on div "Eraser" at bounding box center [113, 415] width 18 height 6
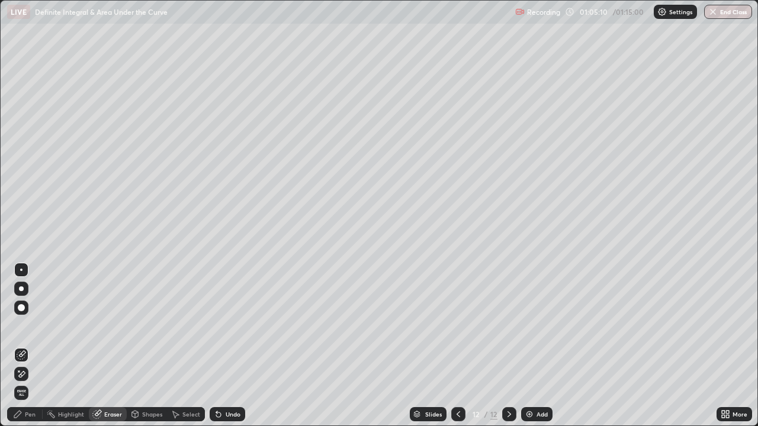
click at [24, 208] on div "Erase all" at bounding box center [21, 213] width 28 height 379
click at [38, 346] on div "Pen" at bounding box center [25, 414] width 36 height 14
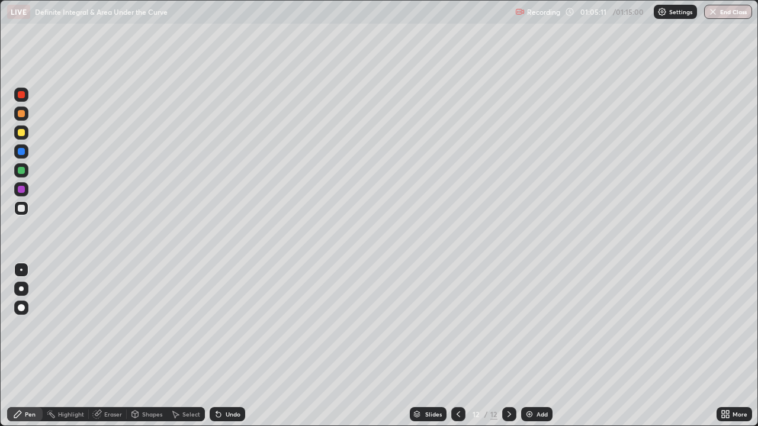
click at [21, 213] on div at bounding box center [21, 208] width 14 height 14
click at [25, 134] on div at bounding box center [21, 133] width 14 height 14
click at [21, 209] on div at bounding box center [21, 208] width 7 height 7
click at [114, 346] on div "Eraser" at bounding box center [108, 414] width 38 height 14
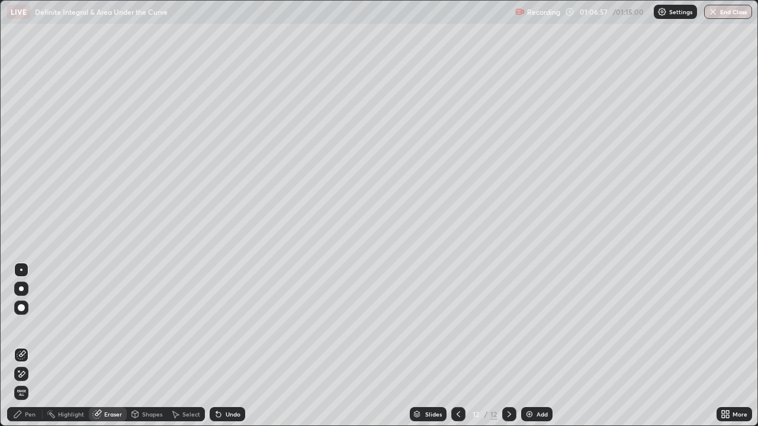
click at [28, 346] on div "Pen" at bounding box center [30, 415] width 11 height 6
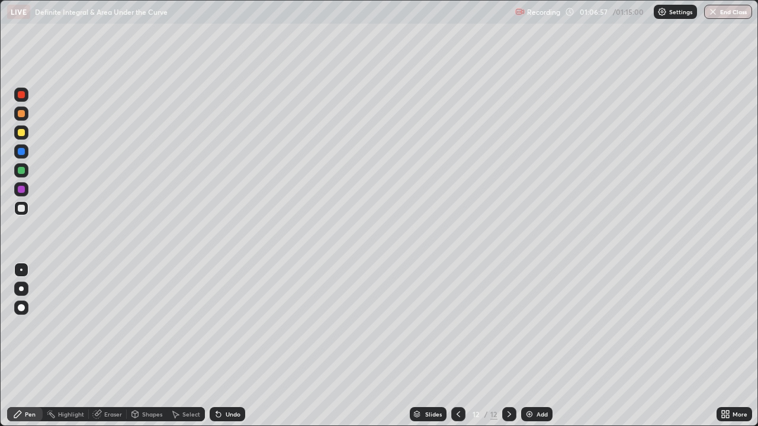
click at [25, 208] on div at bounding box center [21, 208] width 14 height 14
click at [110, 346] on div "Eraser" at bounding box center [113, 415] width 18 height 6
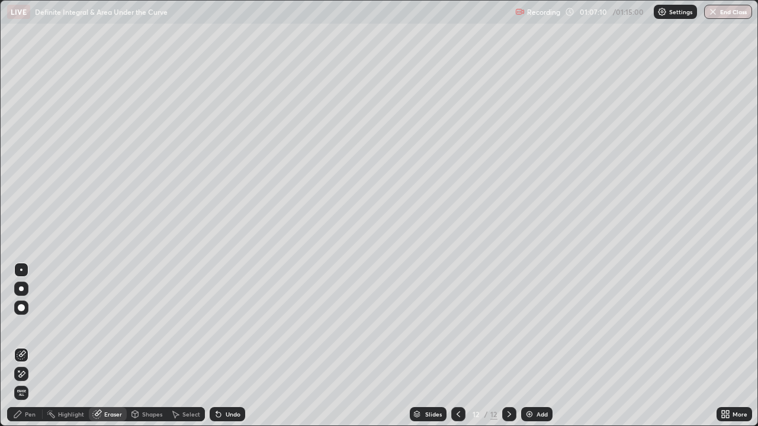
click at [33, 346] on div "Pen" at bounding box center [30, 415] width 11 height 6
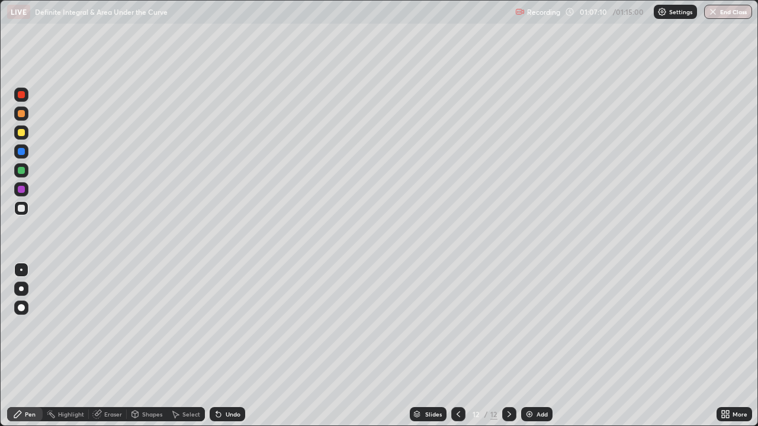
click at [27, 208] on div at bounding box center [21, 208] width 14 height 14
click at [115, 346] on div "Eraser" at bounding box center [113, 415] width 18 height 6
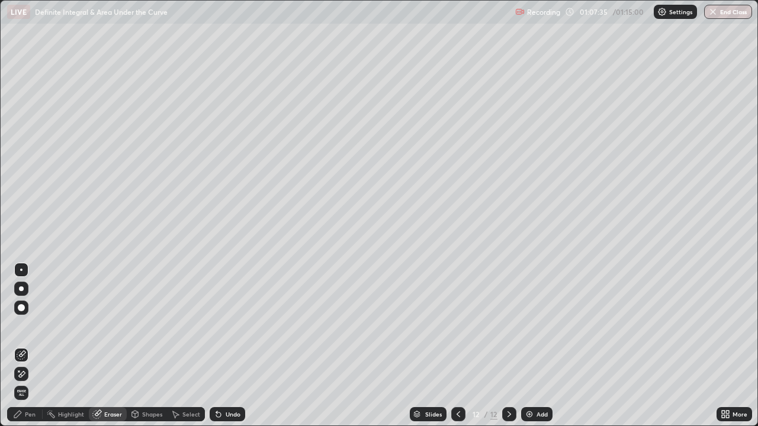
click at [32, 346] on div "Pen" at bounding box center [30, 415] width 11 height 6
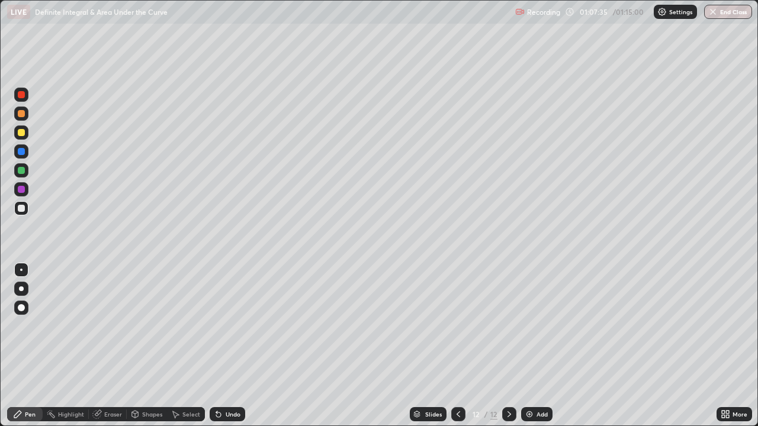
click at [26, 207] on div at bounding box center [21, 208] width 14 height 14
click at [525, 346] on img at bounding box center [529, 414] width 9 height 9
click at [24, 208] on div at bounding box center [21, 208] width 7 height 7
click at [451, 346] on div at bounding box center [458, 414] width 14 height 14
click at [508, 346] on icon at bounding box center [510, 415] width 4 height 6
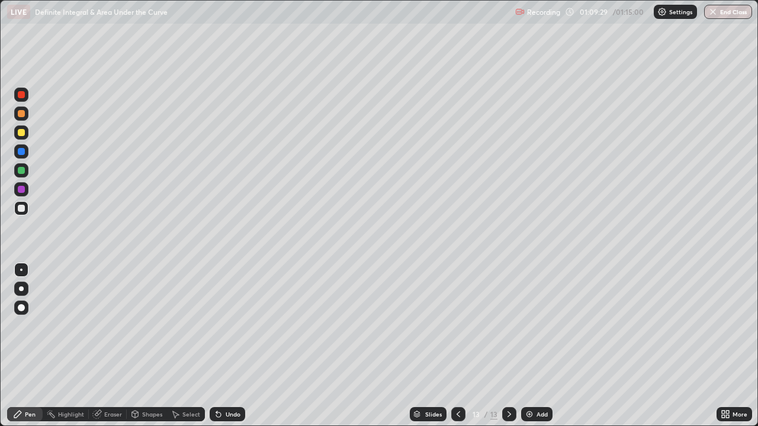
click at [24, 169] on div at bounding box center [21, 170] width 7 height 7
click at [459, 346] on icon at bounding box center [458, 414] width 9 height 9
click at [509, 346] on icon at bounding box center [509, 414] width 9 height 9
click at [720, 11] on button "End Class" at bounding box center [728, 12] width 47 height 14
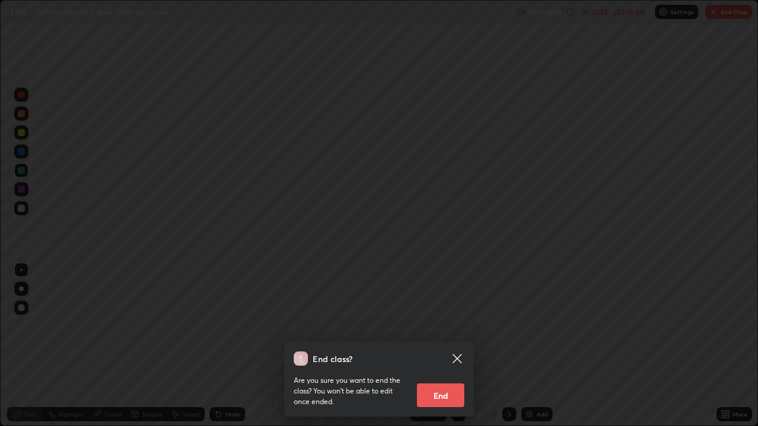
click at [449, 346] on button "End" at bounding box center [440, 396] width 47 height 24
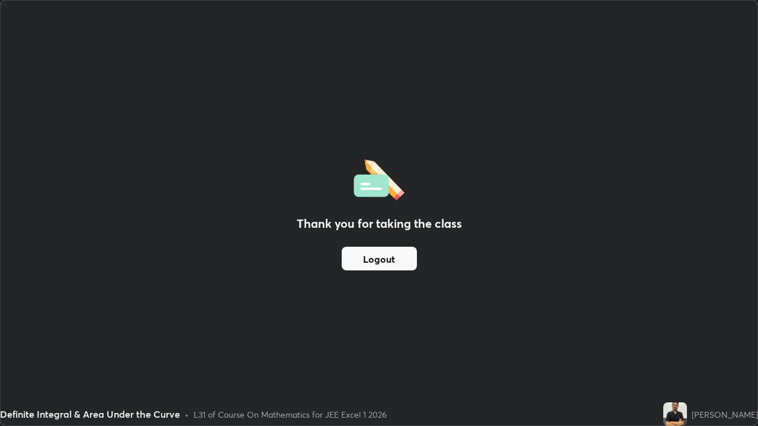
click at [392, 257] on button "Logout" at bounding box center [379, 259] width 75 height 24
click at [389, 257] on button "Logout" at bounding box center [379, 259] width 75 height 24
click at [384, 259] on button "Logout" at bounding box center [379, 259] width 75 height 24
click at [381, 257] on button "Logout" at bounding box center [379, 259] width 75 height 24
